Goal: Navigation & Orientation: Find specific page/section

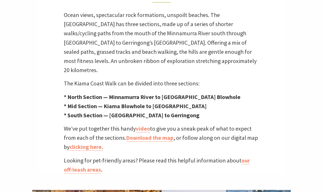
scroll to position [170, 0]
drag, startPoint x: 224, startPoint y: 142, endPoint x: 259, endPoint y: 73, distance: 77.6
click at [259, 73] on div "One of Australia’s most scenic walks Ocean views, spectacular rock formations, …" at bounding box center [162, 75] width 248 height 199
click at [261, 77] on div "One of Australia’s most scenic walks Ocean views, spectacular rock formations, …" at bounding box center [162, 75] width 248 height 199
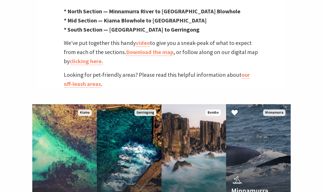
scroll to position [256, 0]
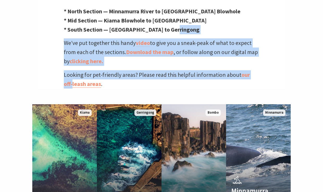
drag, startPoint x: 282, startPoint y: 62, endPoint x: 283, endPoint y: 17, distance: 44.6
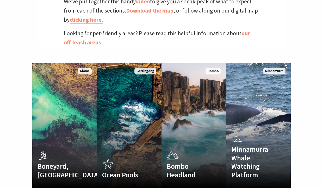
scroll to position [298, 0]
drag, startPoint x: 309, startPoint y: 77, endPoint x: 309, endPoint y: 100, distance: 22.7
click at [309, 100] on div "Boneyard, [GEOGRAPHIC_DATA] Exploring the secluded beauty of Boneyard Read More…" at bounding box center [161, 125] width 323 height 125
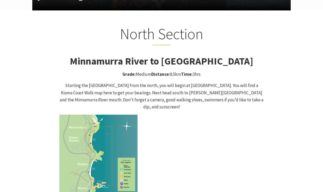
scroll to position [475, 0]
drag, startPoint x: 218, startPoint y: 153, endPoint x: 218, endPoint y: 123, distance: 30.0
click at [218, 123] on p at bounding box center [161, 154] width 205 height 78
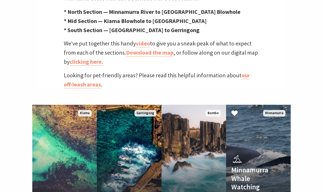
scroll to position [250, 0]
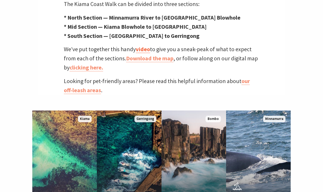
click at [146, 45] on link "video" at bounding box center [143, 49] width 14 height 8
click at [95, 64] on link "clicking here." at bounding box center [87, 68] width 34 height 8
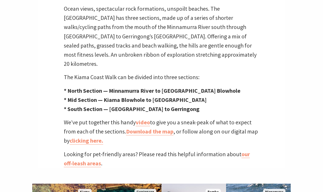
scroll to position [177, 0]
